Goal: Book appointment/travel/reservation

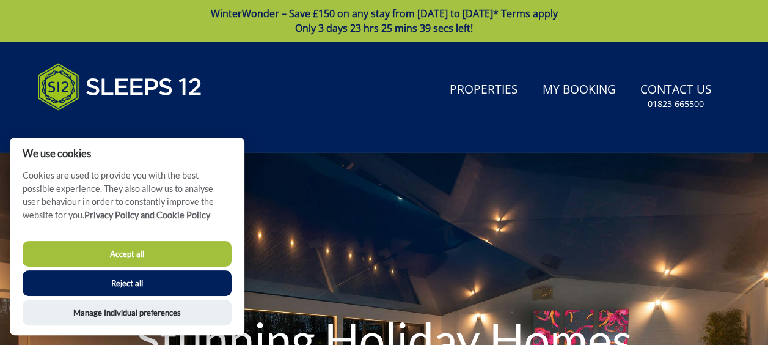
click at [218, 259] on button "Accept all" at bounding box center [127, 254] width 209 height 26
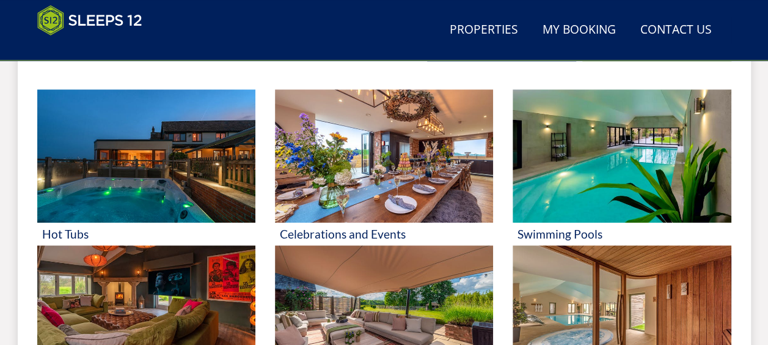
scroll to position [541, 0]
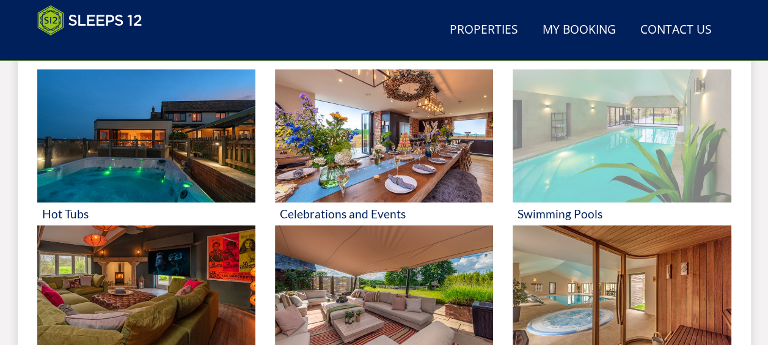
click at [619, 140] on img at bounding box center [622, 135] width 218 height 133
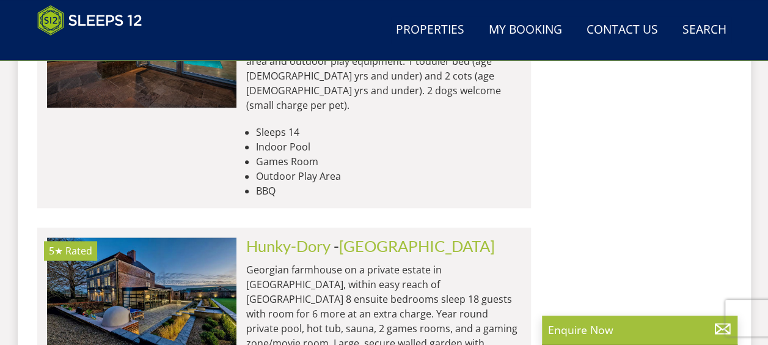
scroll to position [5302, 0]
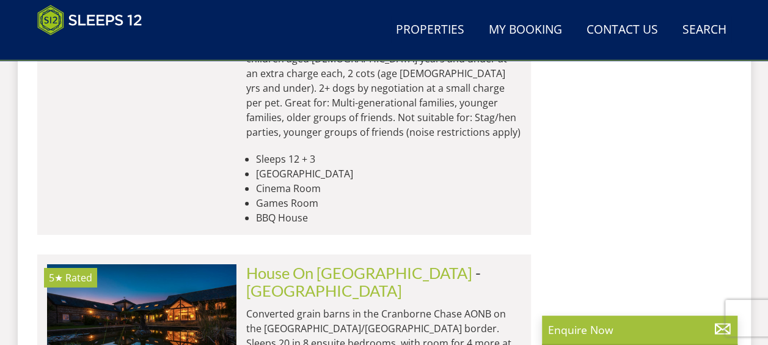
scroll to position [9024, 0]
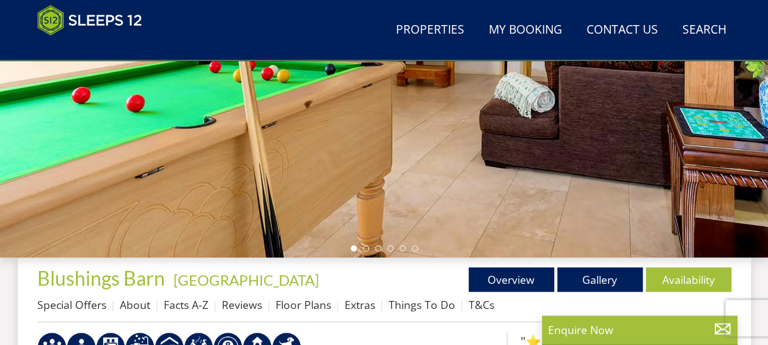
scroll to position [293, 0]
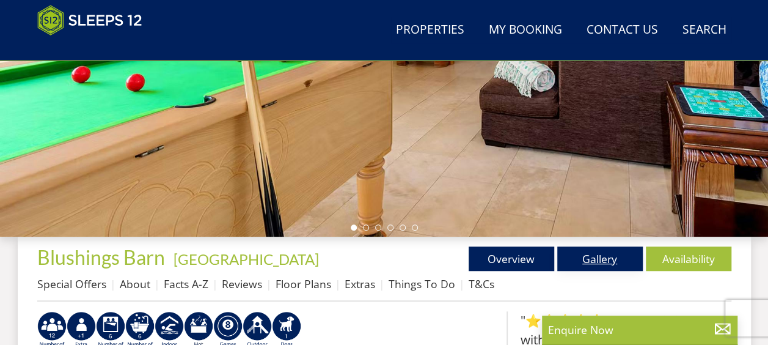
click at [595, 253] on link "Gallery" at bounding box center [601, 258] width 86 height 24
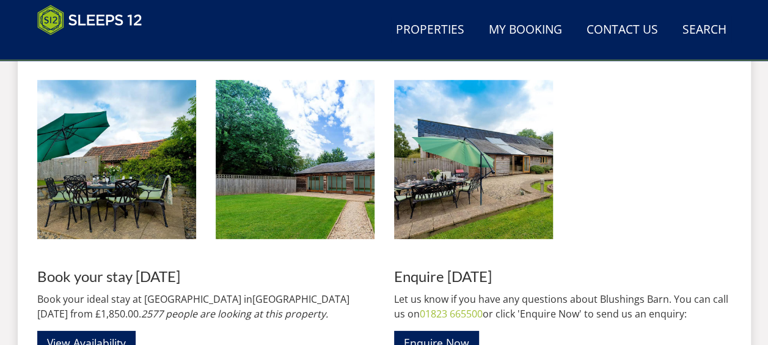
scroll to position [1765, 0]
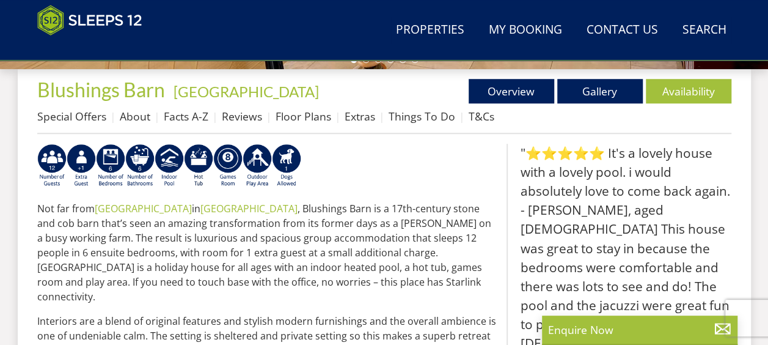
scroll to position [465, 0]
